Goal: Obtain resource: Download file/media

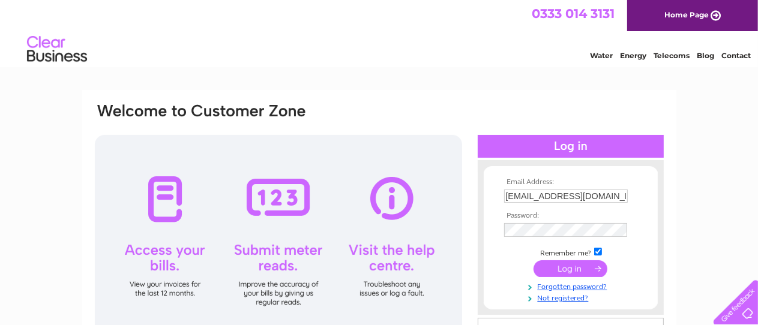
click at [561, 270] on input "submit" at bounding box center [571, 269] width 74 height 17
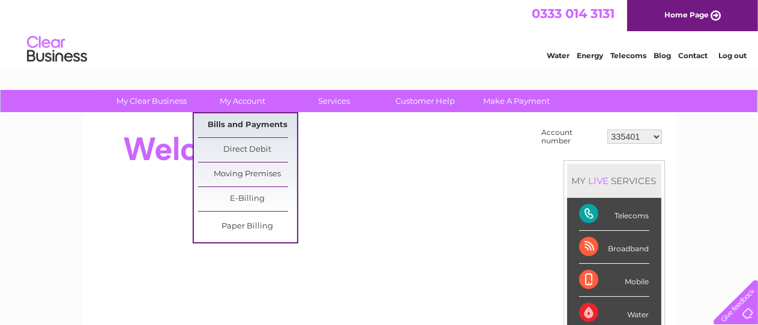
click at [253, 122] on link "Bills and Payments" at bounding box center [247, 125] width 99 height 24
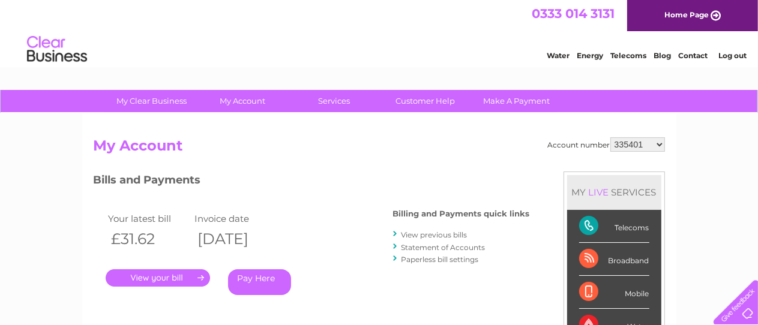
click at [172, 277] on link "." at bounding box center [158, 278] width 104 height 17
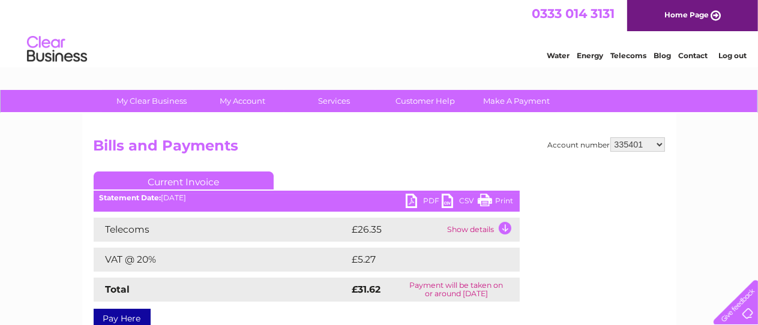
click at [407, 201] on link "PDF" at bounding box center [424, 202] width 36 height 17
click at [611, 137] on select "335401 30270555" at bounding box center [638, 144] width 55 height 14
select select "30270555"
click option "30270555" at bounding box center [0, 0] width 0 height 0
click at [428, 199] on link "PDF" at bounding box center [424, 202] width 36 height 17
